Goal: Find specific page/section: Find specific page/section

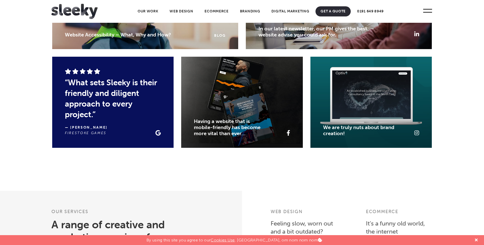
scroll to position [751, 0]
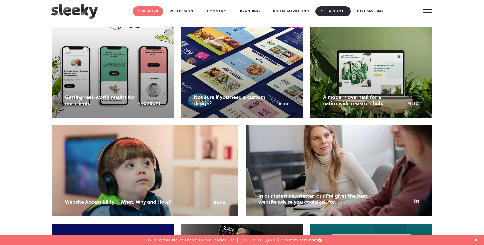
click at [154, 8] on link "Our Work" at bounding box center [148, 11] width 31 height 10
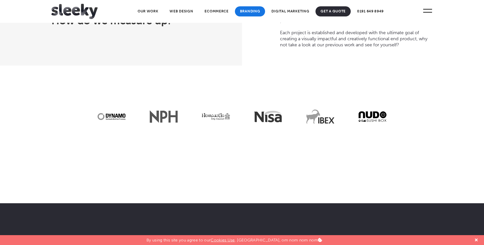
scroll to position [2027, 0]
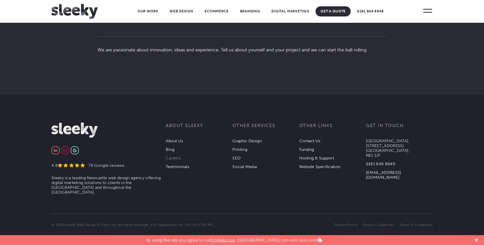
click at [179, 156] on link "Careers" at bounding box center [173, 158] width 15 height 5
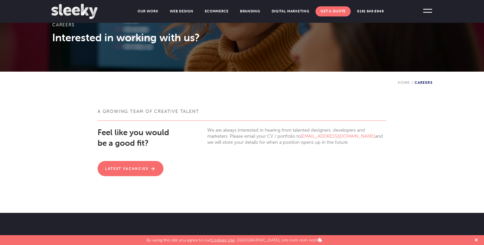
scroll to position [71, 0]
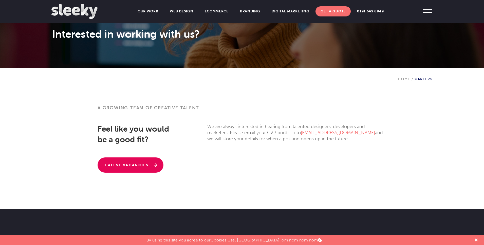
click at [133, 166] on link "Latest Vacancies" at bounding box center [131, 165] width 66 height 15
